Goal: Transaction & Acquisition: Book appointment/travel/reservation

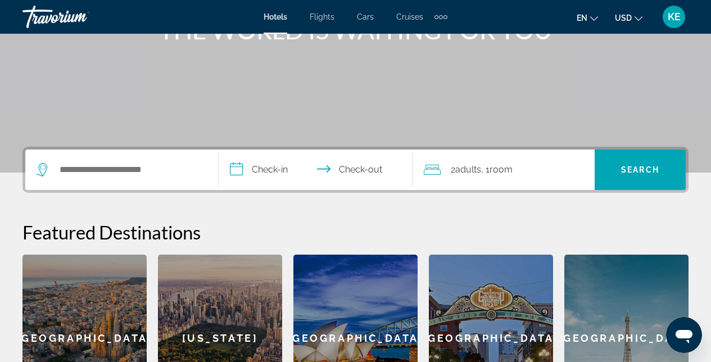
click at [126, 164] on div "Search widget" at bounding box center [122, 169] width 170 height 40
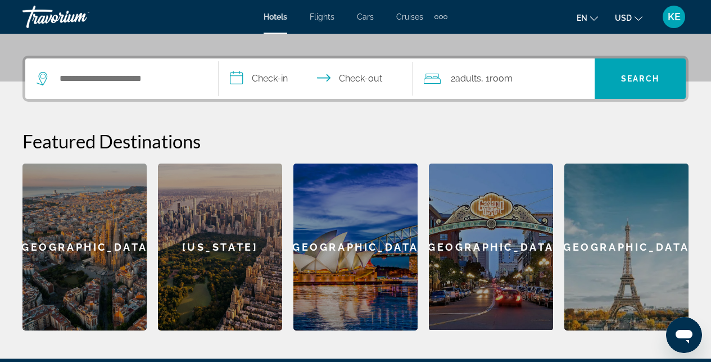
scroll to position [275, 0]
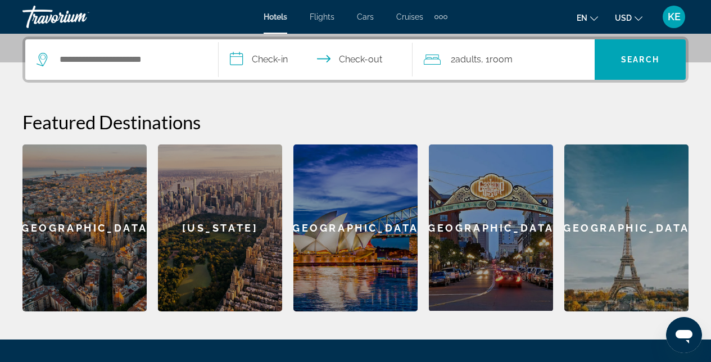
click at [146, 77] on div "Search widget" at bounding box center [122, 59] width 170 height 40
click at [150, 40] on div "Search widget" at bounding box center [122, 59] width 170 height 40
click at [143, 56] on input "Search hotel destination" at bounding box center [129, 59] width 143 height 17
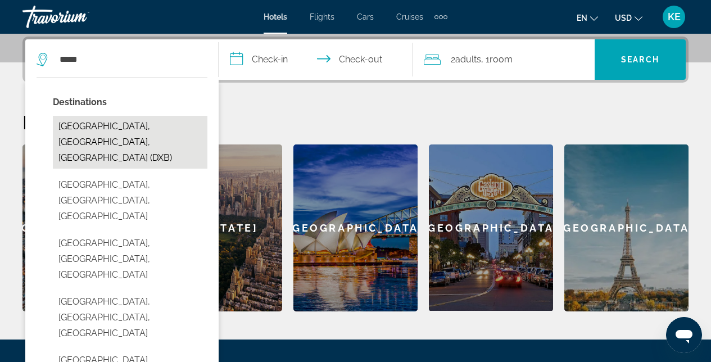
click at [106, 128] on button "[GEOGRAPHIC_DATA], [GEOGRAPHIC_DATA], [GEOGRAPHIC_DATA] (DXB)" at bounding box center [130, 142] width 155 height 53
type input "**********"
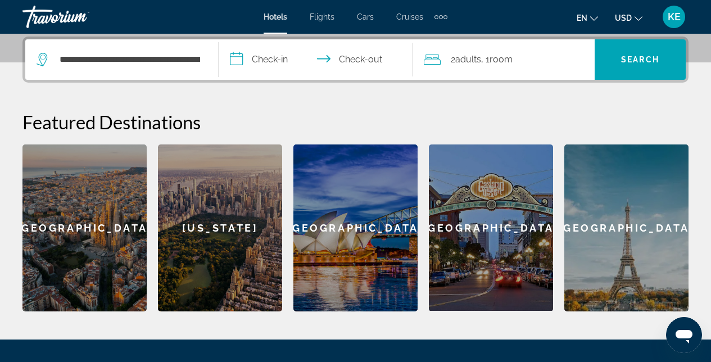
click at [315, 58] on input "**********" at bounding box center [318, 61] width 198 height 44
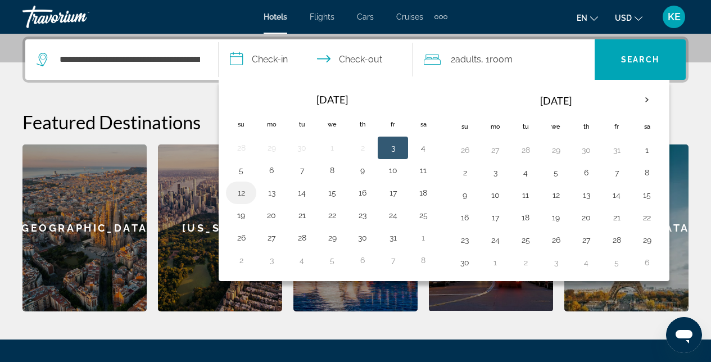
click at [241, 194] on button "12" at bounding box center [241, 193] width 18 height 16
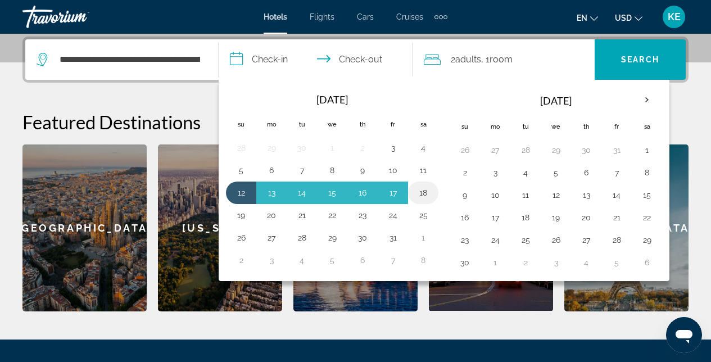
click at [421, 196] on button "18" at bounding box center [423, 193] width 18 height 16
type input "**********"
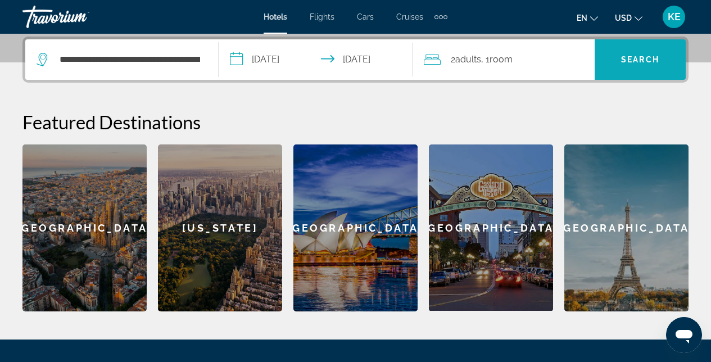
click at [640, 59] on span "Search" at bounding box center [640, 59] width 38 height 9
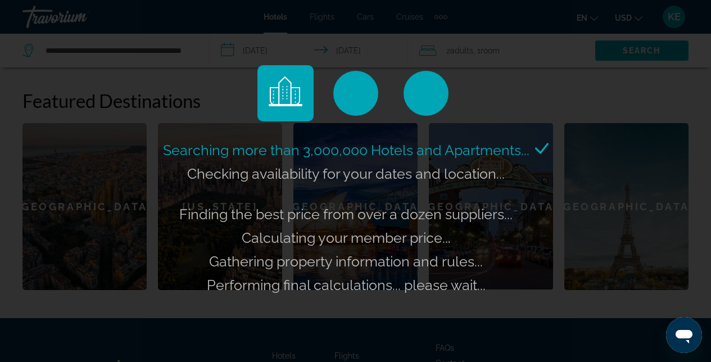
scroll to position [335, 0]
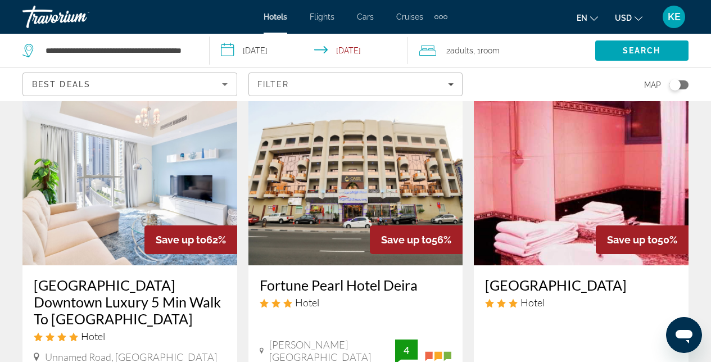
scroll to position [528, 0]
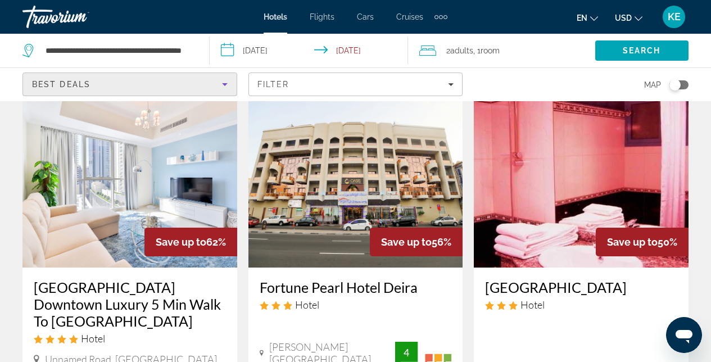
click at [221, 83] on icon "Sort by" at bounding box center [224, 84] width 13 height 13
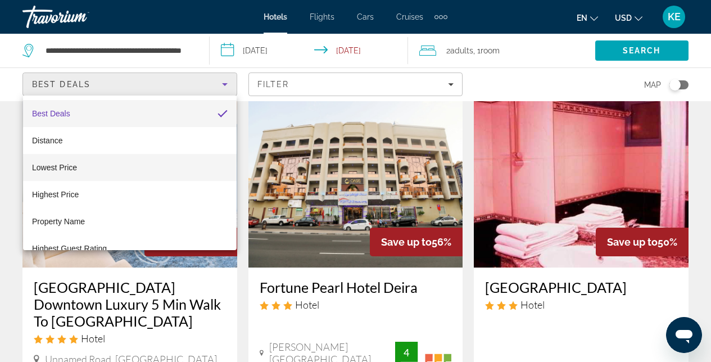
click at [62, 166] on span "Lowest Price" at bounding box center [54, 167] width 45 height 9
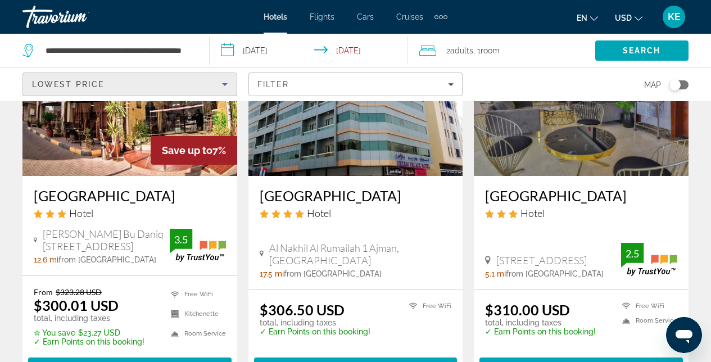
scroll to position [506, 0]
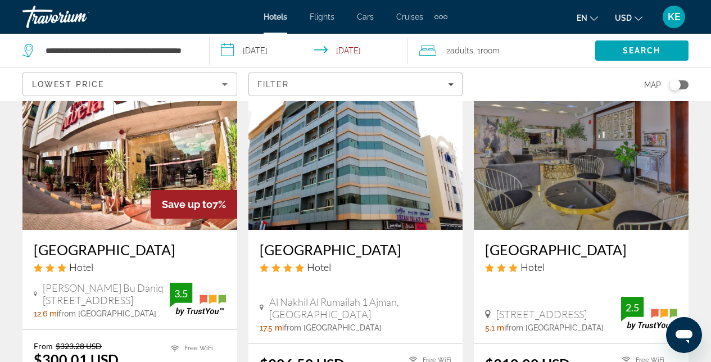
click at [342, 157] on img "Main content" at bounding box center [355, 140] width 215 height 180
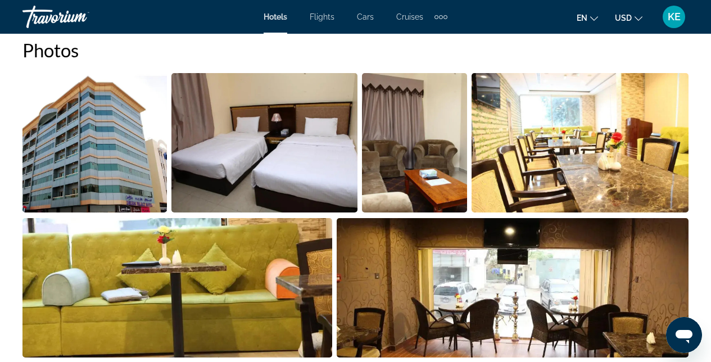
scroll to position [808, 0]
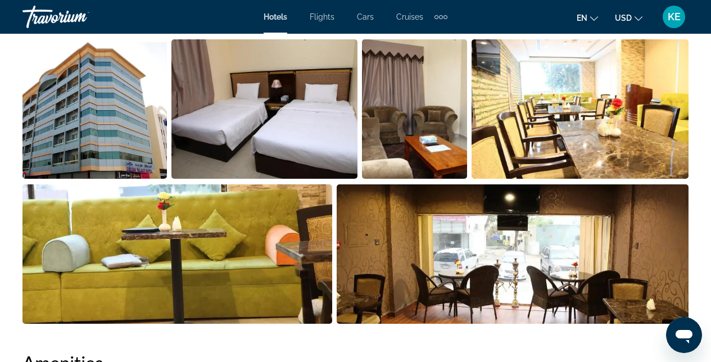
click at [267, 119] on img "Open full-screen image slider" at bounding box center [264, 108] width 187 height 139
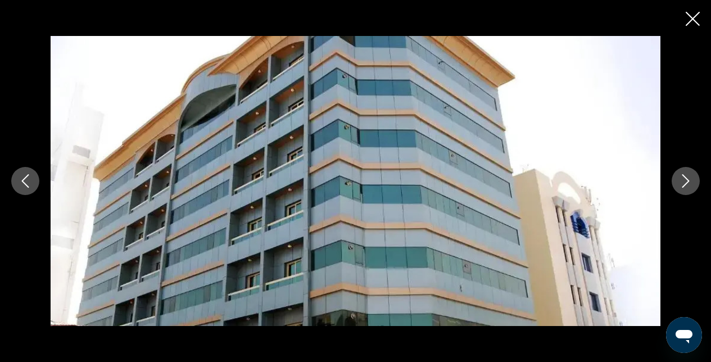
click at [681, 180] on icon "Next image" at bounding box center [685, 180] width 13 height 13
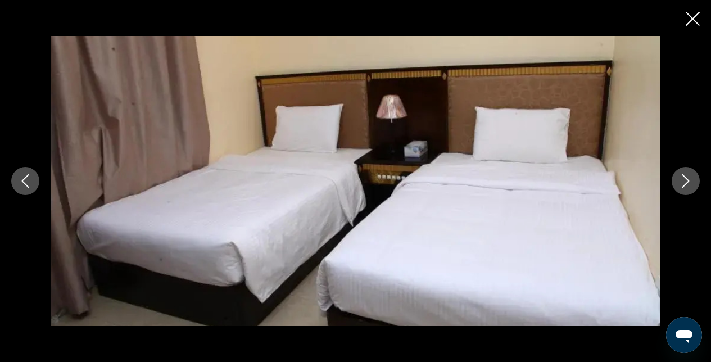
click at [681, 181] on icon "Next image" at bounding box center [685, 180] width 13 height 13
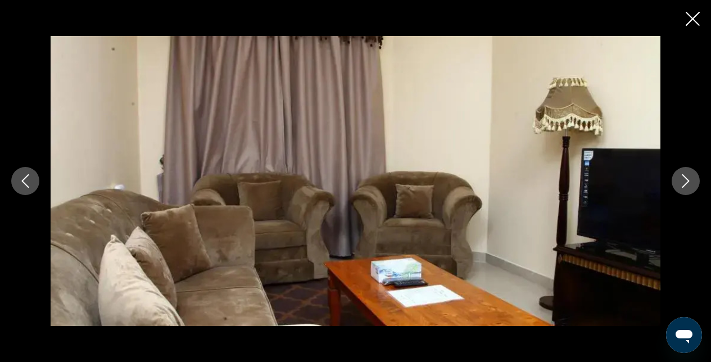
click at [680, 182] on icon "Next image" at bounding box center [685, 180] width 13 height 13
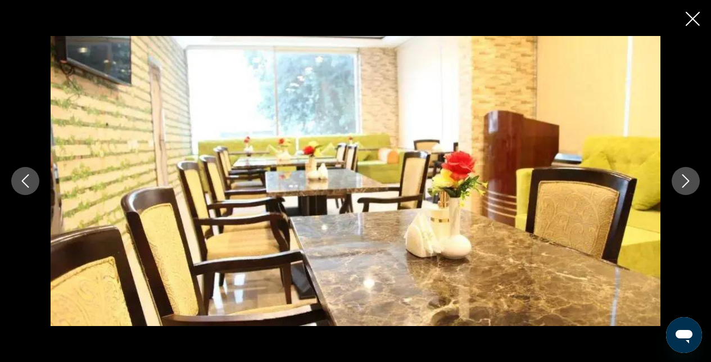
click at [680, 182] on icon "Next image" at bounding box center [685, 180] width 13 height 13
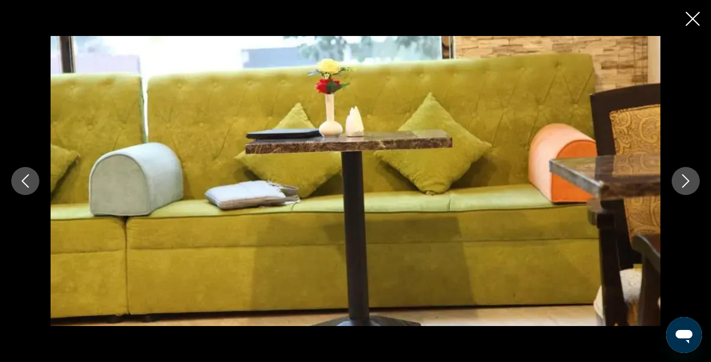
click at [680, 181] on icon "Next image" at bounding box center [685, 180] width 13 height 13
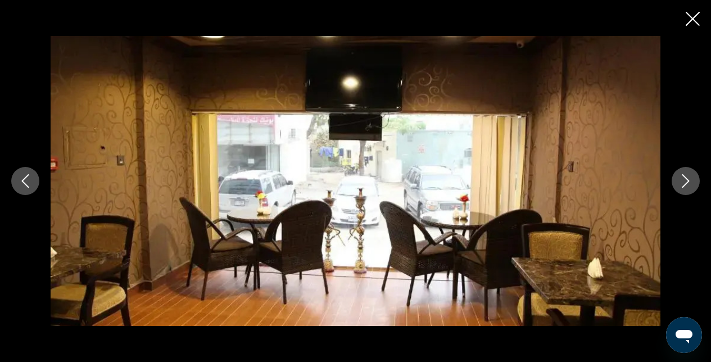
click at [681, 180] on icon "Next image" at bounding box center [685, 180] width 13 height 13
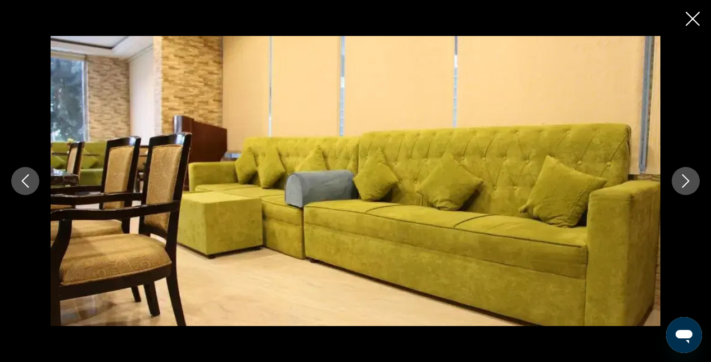
click at [701, 19] on div "prev next" at bounding box center [355, 181] width 711 height 362
click at [692, 29] on div "prev next" at bounding box center [355, 181] width 711 height 362
click at [694, 26] on button "Close slideshow" at bounding box center [693, 19] width 14 height 17
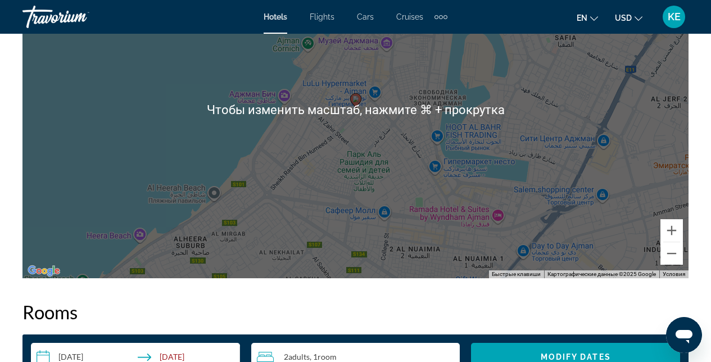
scroll to position [1371, 0]
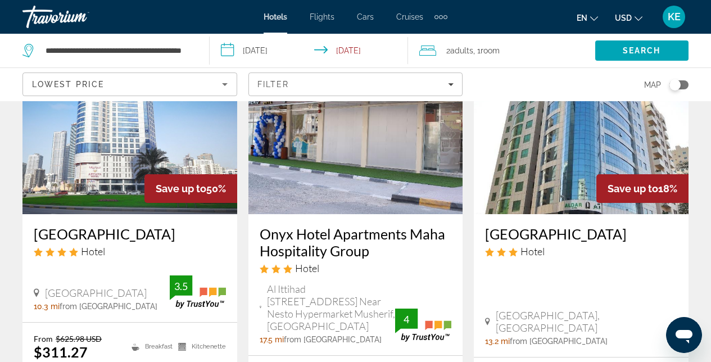
scroll to position [935, 0]
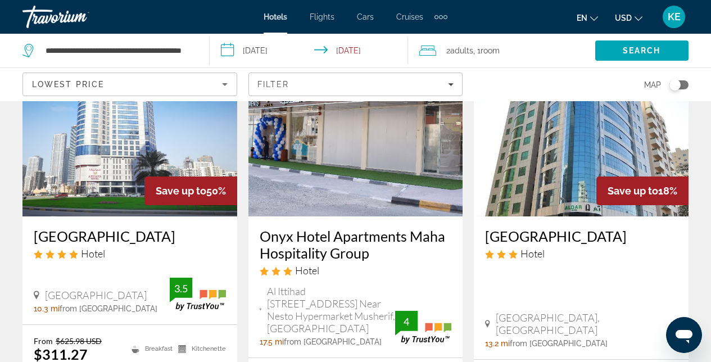
click at [110, 135] on img "Main content" at bounding box center [129, 127] width 215 height 180
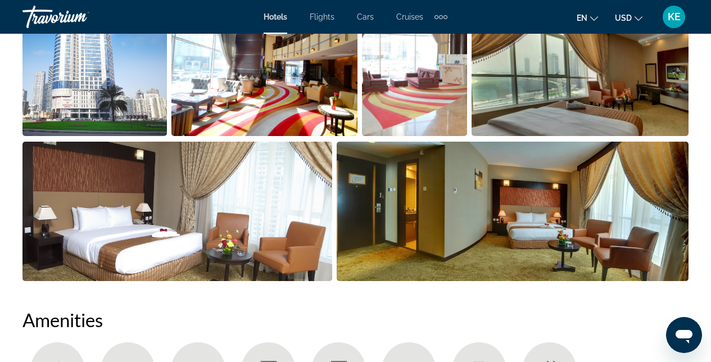
scroll to position [844, 0]
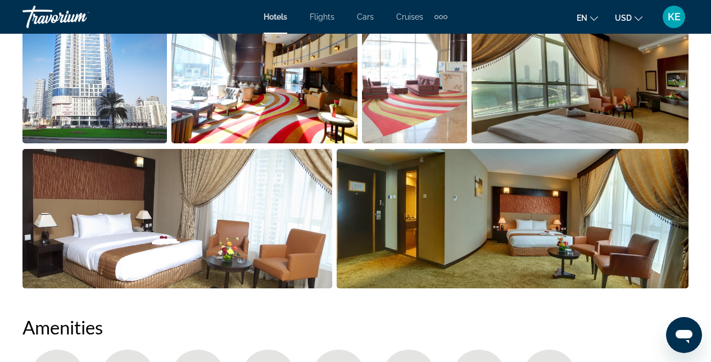
click at [92, 108] on img "Open full-screen image slider" at bounding box center [94, 73] width 144 height 139
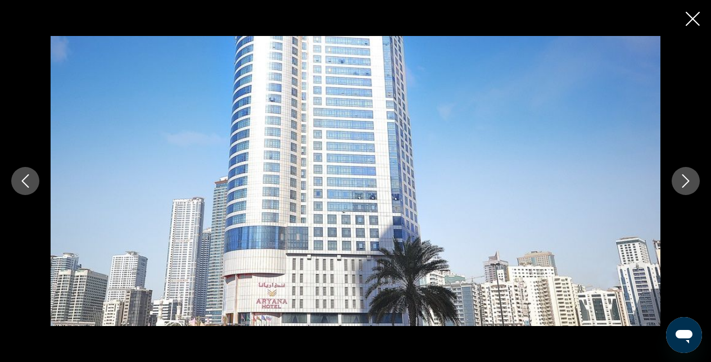
click at [690, 186] on icon "Next image" at bounding box center [685, 180] width 13 height 13
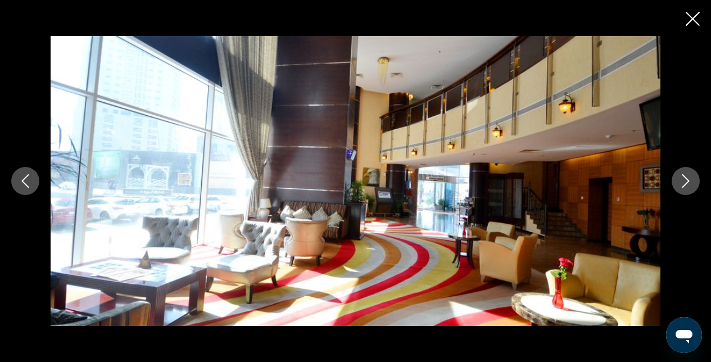
click at [690, 186] on icon "Next image" at bounding box center [685, 180] width 13 height 13
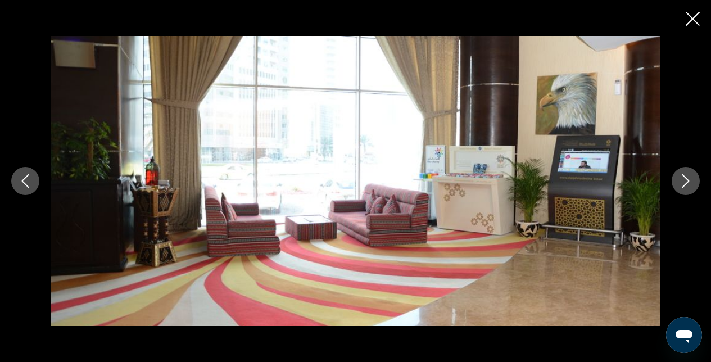
click at [690, 186] on icon "Next image" at bounding box center [685, 180] width 13 height 13
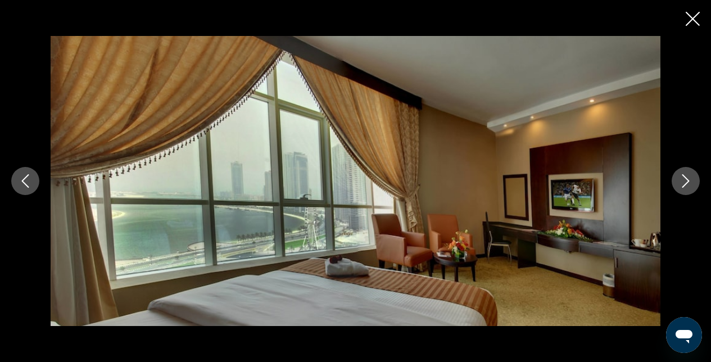
click at [690, 186] on icon "Next image" at bounding box center [685, 180] width 13 height 13
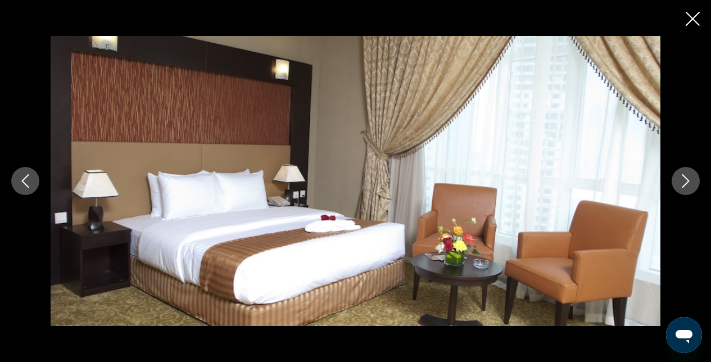
click at [690, 186] on icon "Next image" at bounding box center [685, 180] width 13 height 13
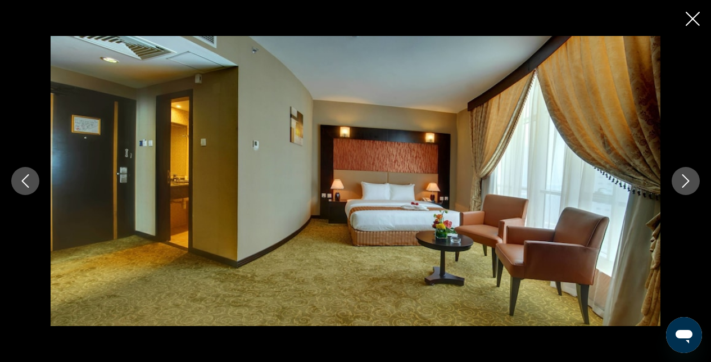
click at [690, 186] on icon "Next image" at bounding box center [685, 180] width 13 height 13
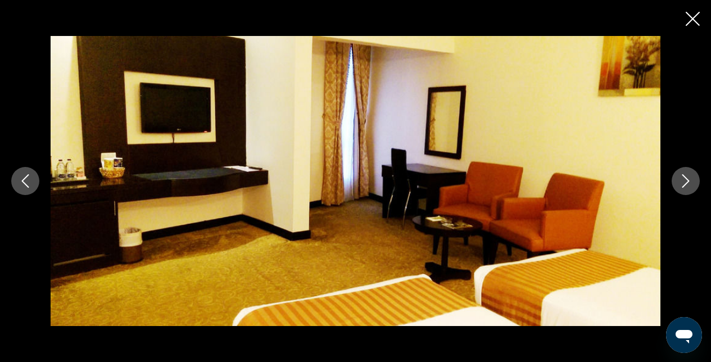
click at [690, 186] on icon "Next image" at bounding box center [685, 180] width 13 height 13
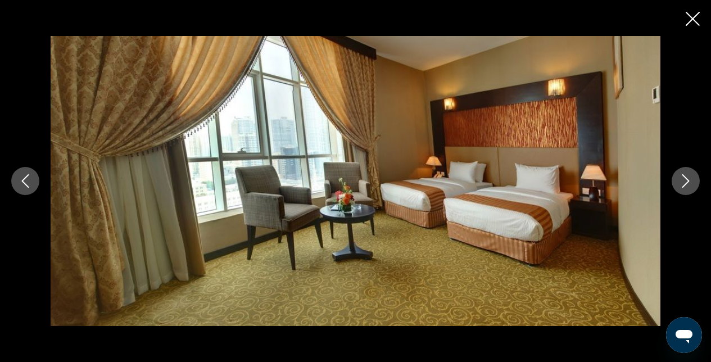
click at [697, 18] on icon "Close slideshow" at bounding box center [693, 19] width 14 height 14
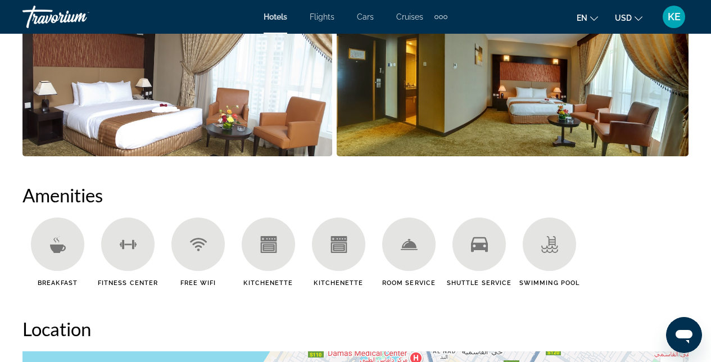
scroll to position [967, 0]
